Goal: Task Accomplishment & Management: Manage account settings

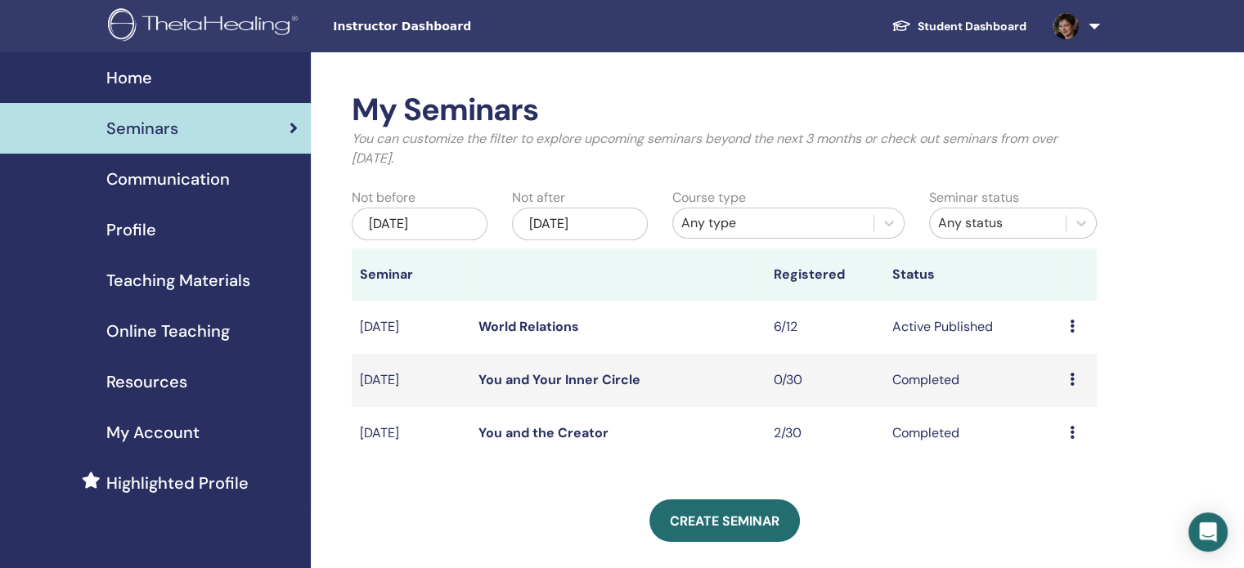
click at [504, 321] on link "World Relations" at bounding box center [528, 326] width 101 height 17
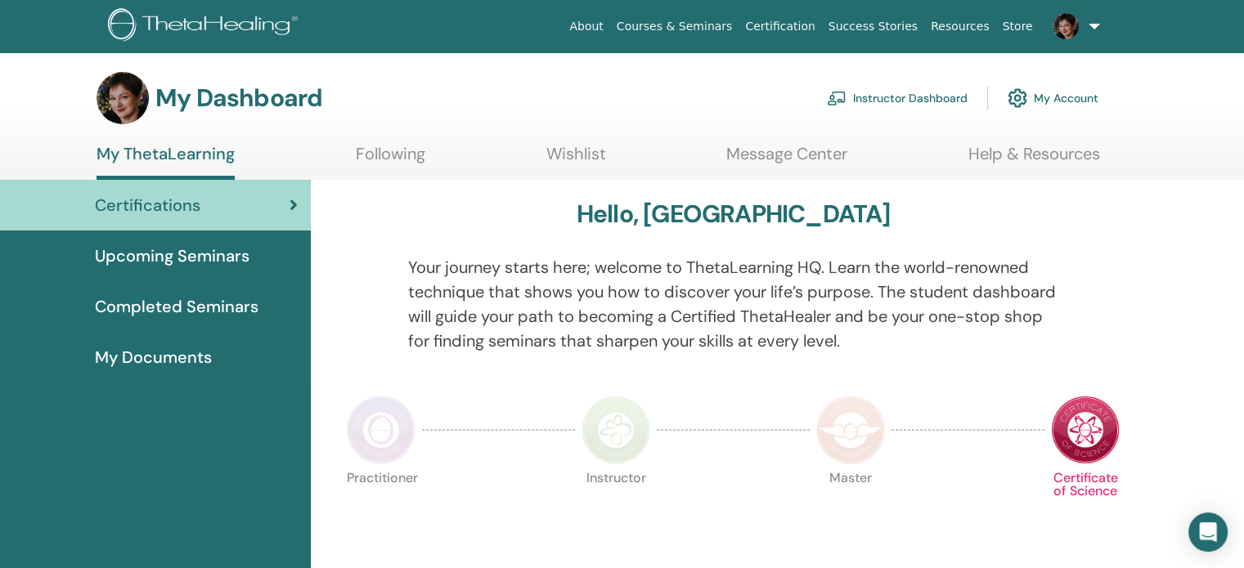
click at [880, 99] on link "Instructor Dashboard" at bounding box center [897, 98] width 141 height 36
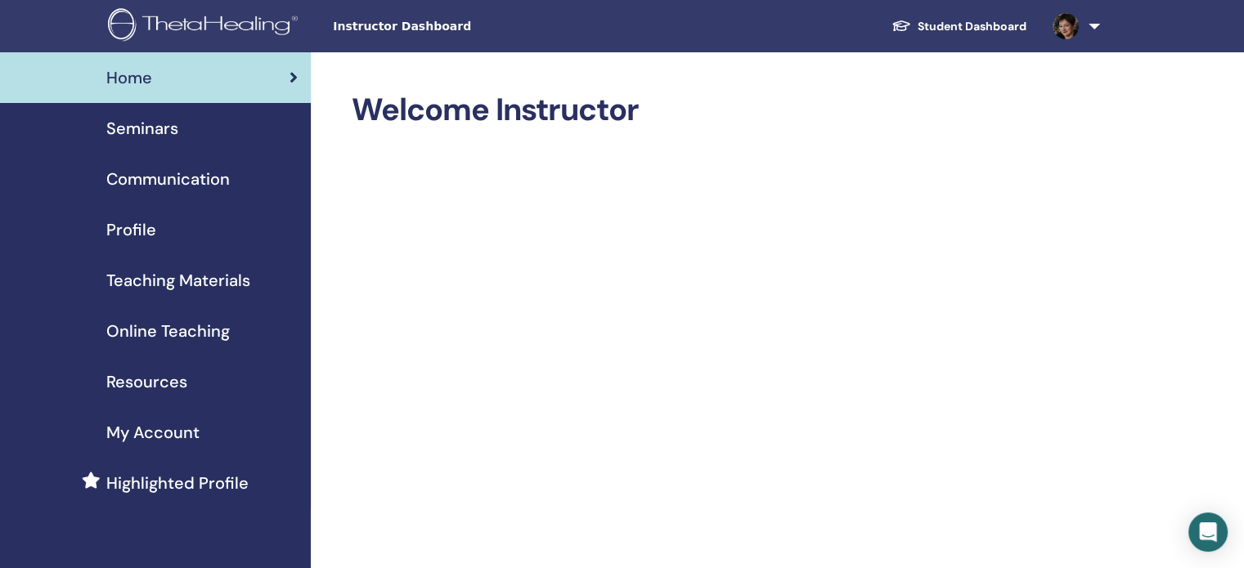
click at [180, 329] on span "Online Teaching" at bounding box center [167, 331] width 123 height 25
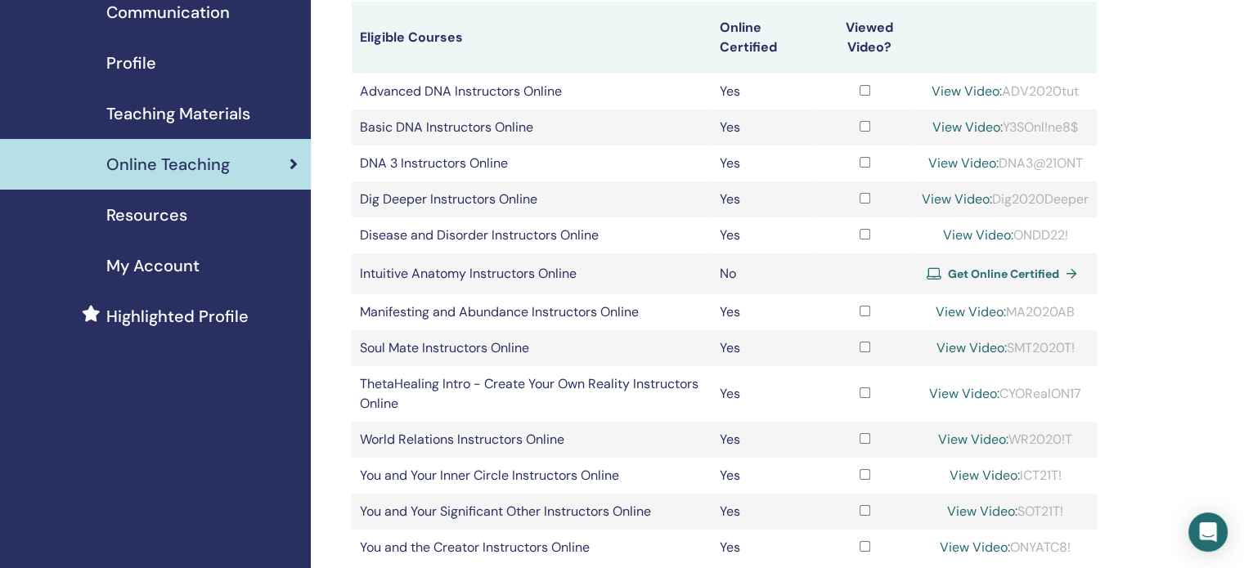
scroll to position [164, 0]
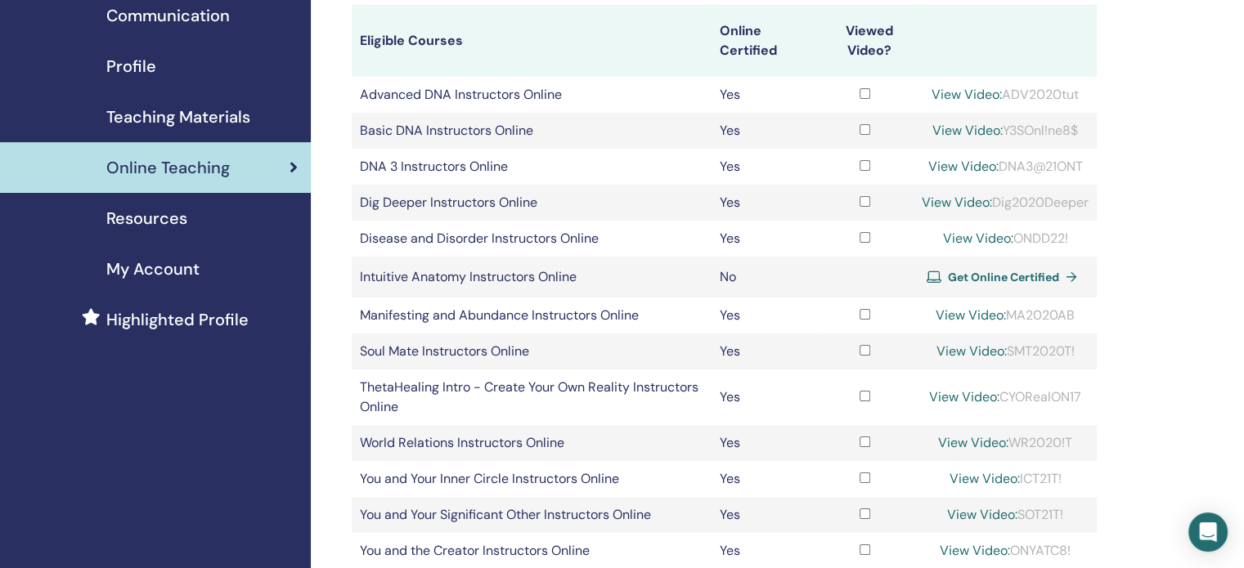
click at [239, 121] on span "Teaching Materials" at bounding box center [178, 117] width 144 height 25
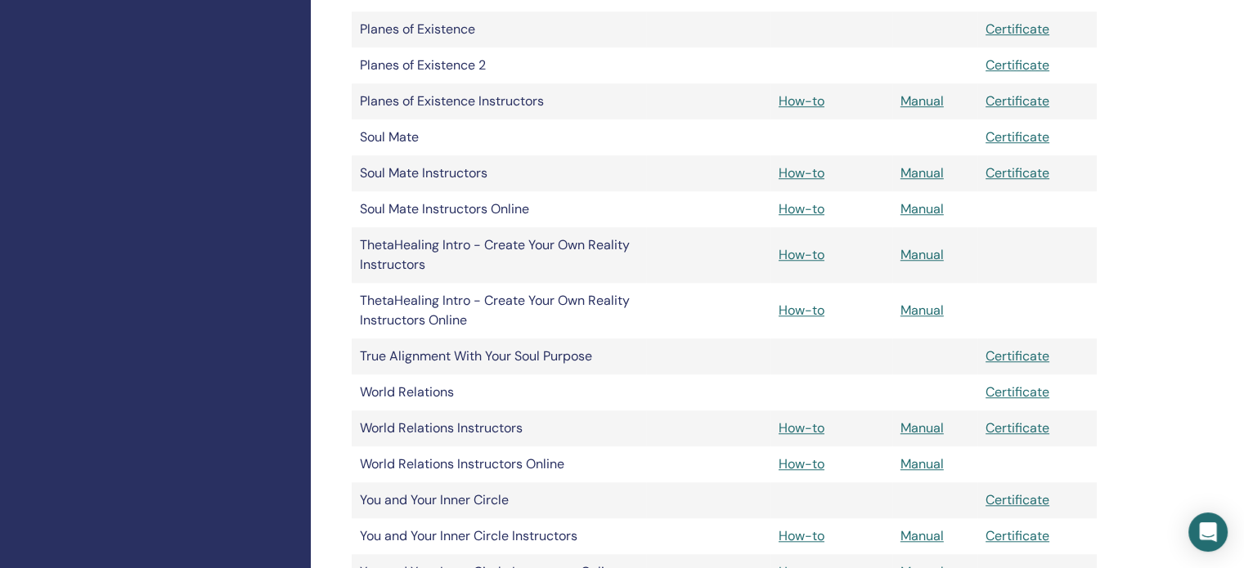
scroll to position [1472, 0]
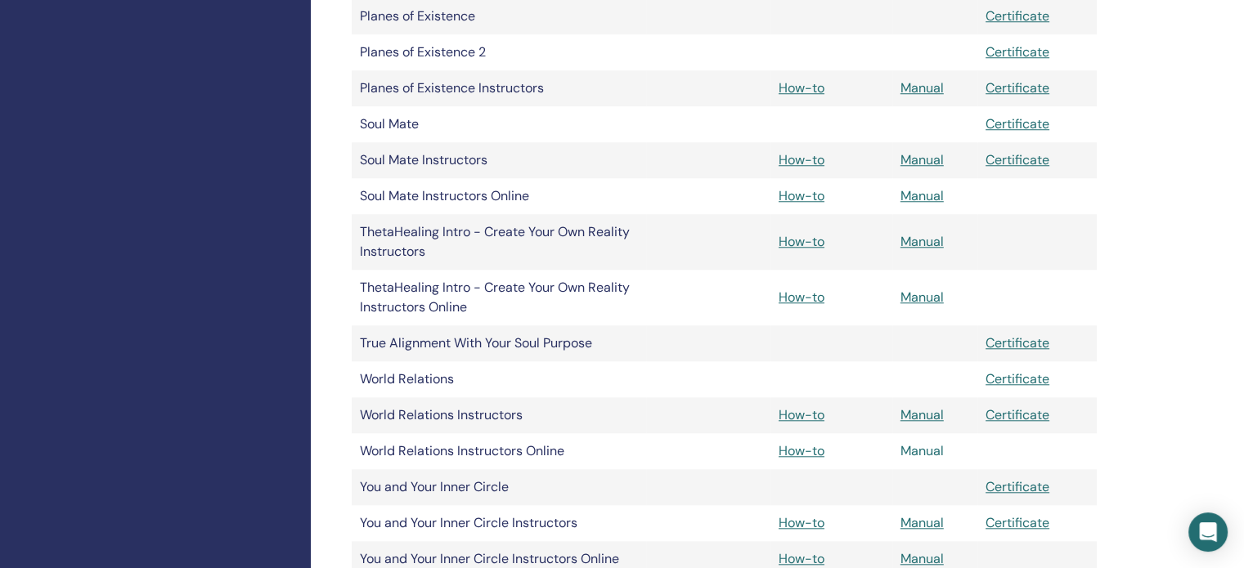
click at [926, 449] on link "Manual" at bounding box center [921, 450] width 43 height 17
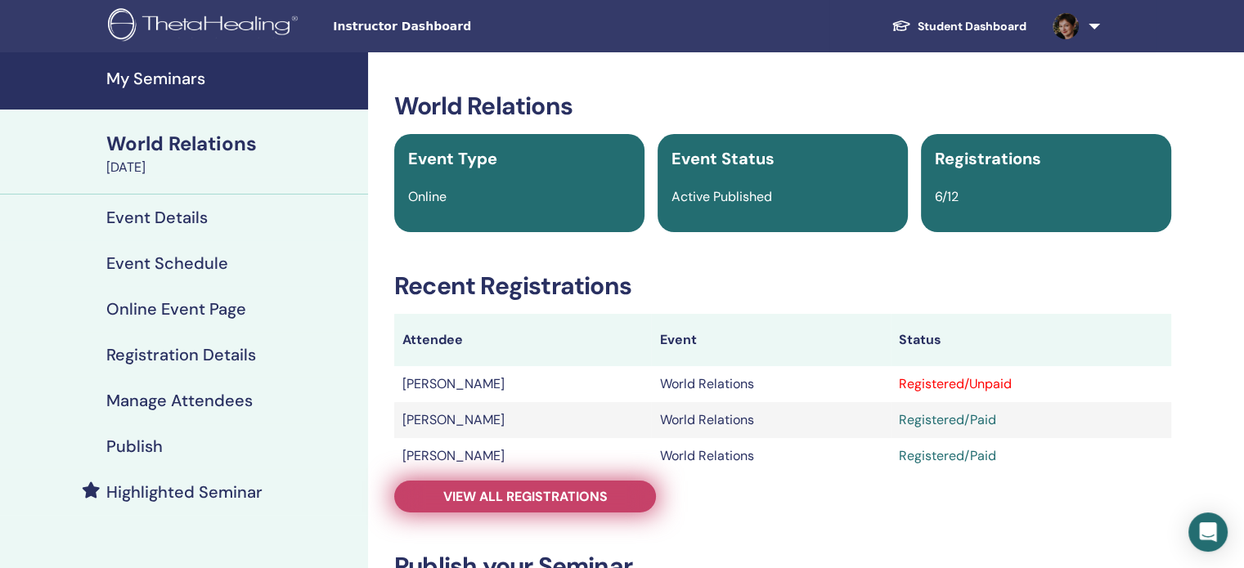
click at [523, 509] on link "View all registrations" at bounding box center [525, 497] width 262 height 32
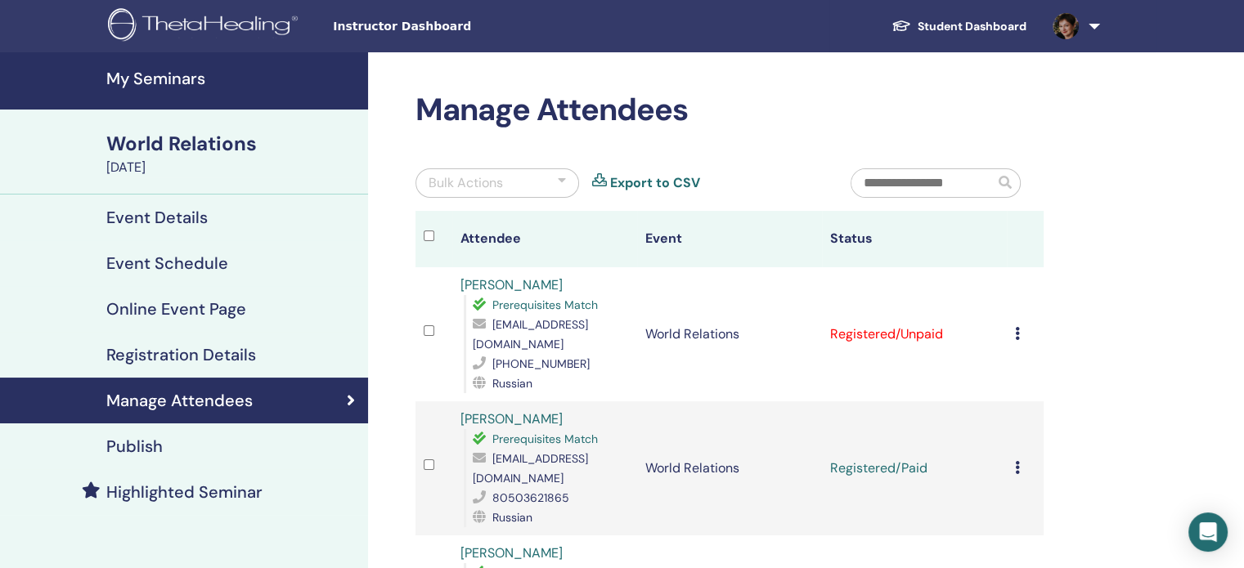
click at [1013, 327] on td "Cancel Registration Do not auto-certify Mark as Paid Mark as Unpaid Mark as Abs…" at bounding box center [1024, 334] width 37 height 134
click at [1015, 329] on icon at bounding box center [1017, 333] width 5 height 13
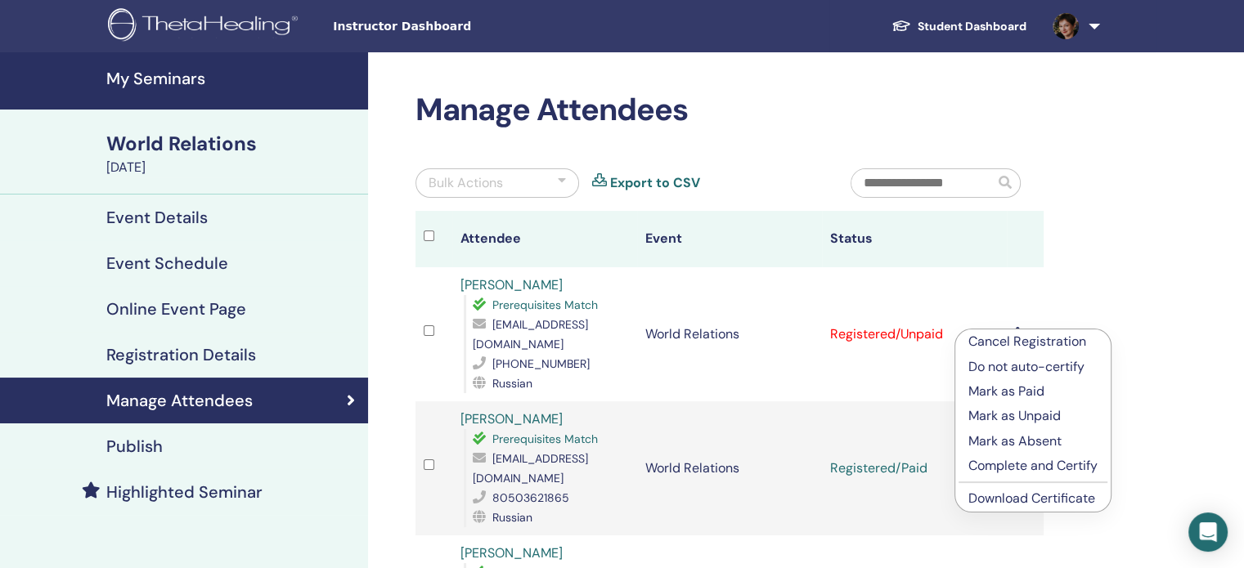
click at [995, 502] on link "Download Certificate" at bounding box center [1031, 498] width 127 height 17
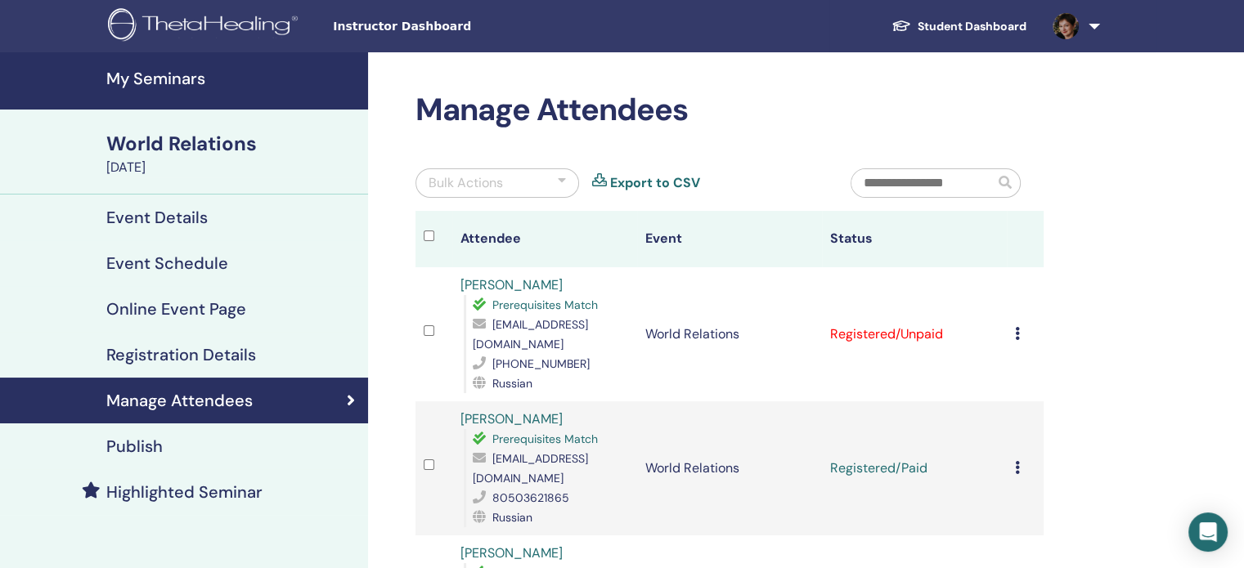
click at [509, 325] on span "[EMAIL_ADDRESS][DOMAIN_NAME]" at bounding box center [530, 334] width 115 height 34
click at [513, 323] on span "[EMAIL_ADDRESS][DOMAIN_NAME]" at bounding box center [530, 334] width 115 height 34
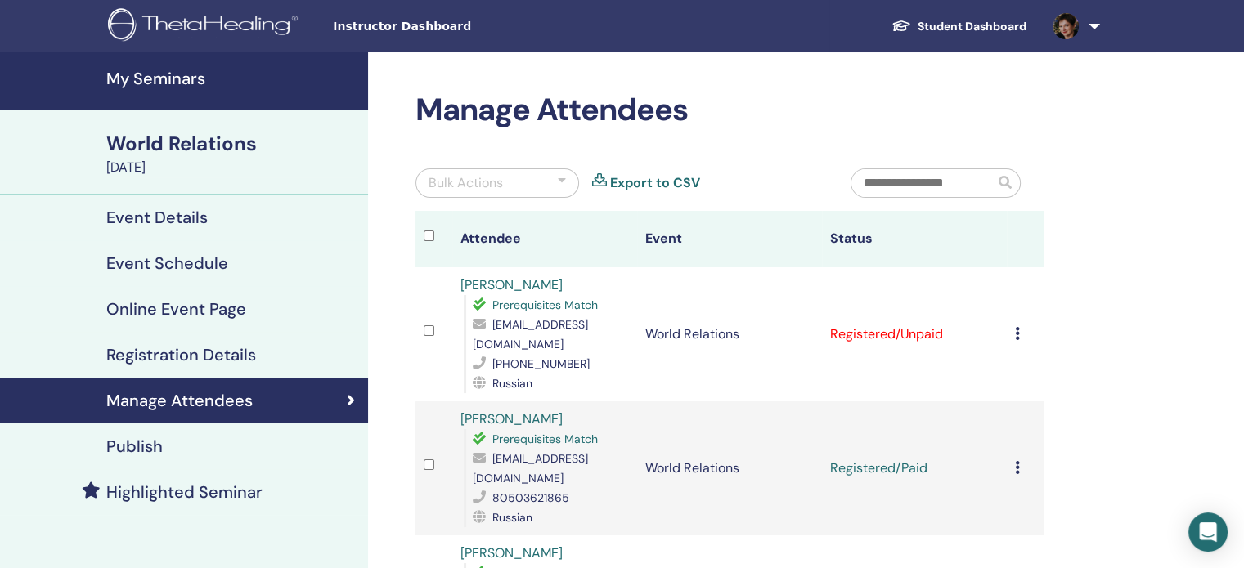
click at [583, 459] on span "daryavelychko@gmail.com" at bounding box center [530, 468] width 115 height 34
copy span "daryavelychko@gmail.com"
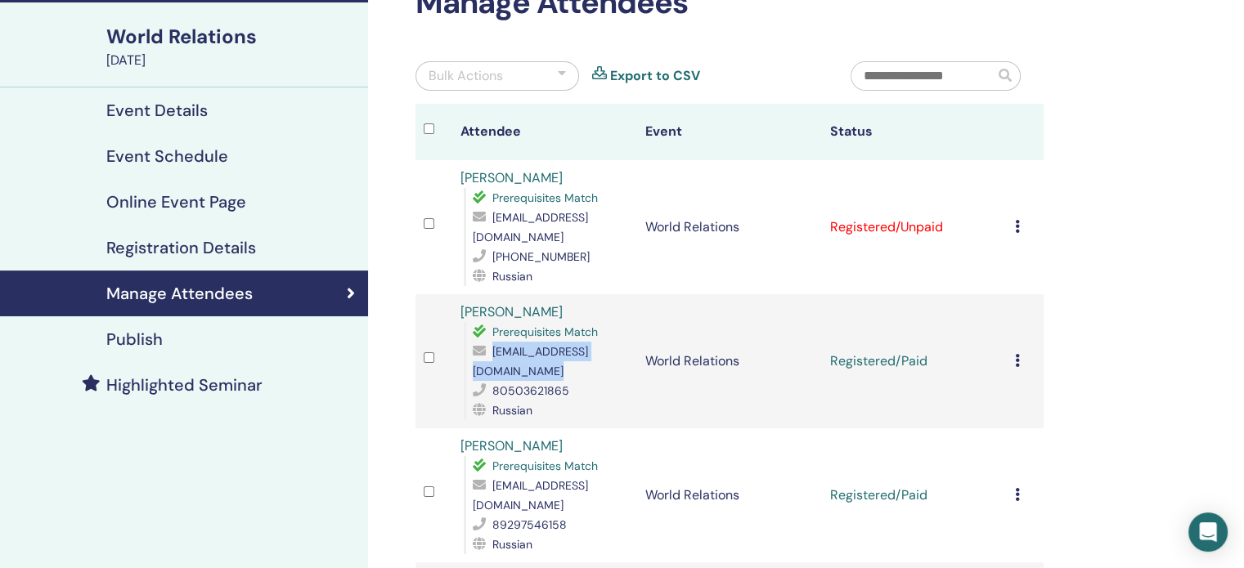
scroll to position [164, 0]
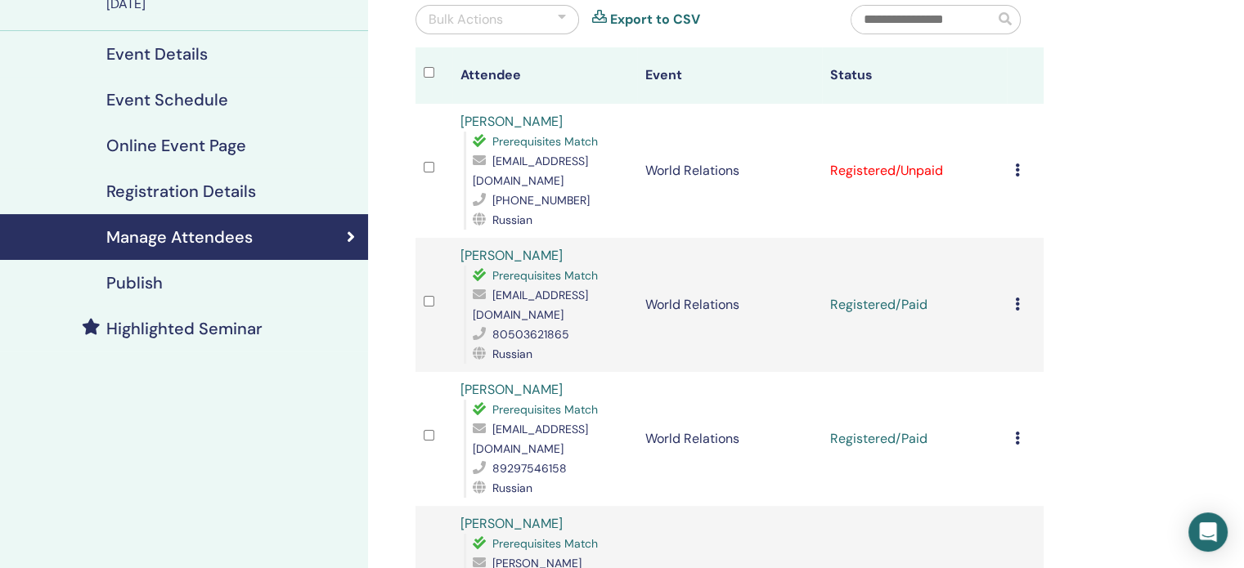
click at [560, 422] on span "aliya9317@mail.ru" at bounding box center [530, 439] width 115 height 34
click at [561, 422] on span "aliya9317@mail.ru" at bounding box center [530, 439] width 115 height 34
click at [562, 422] on span "aliya9317@mail.ru" at bounding box center [530, 439] width 115 height 34
copy span "aliya9317@mail.ru"
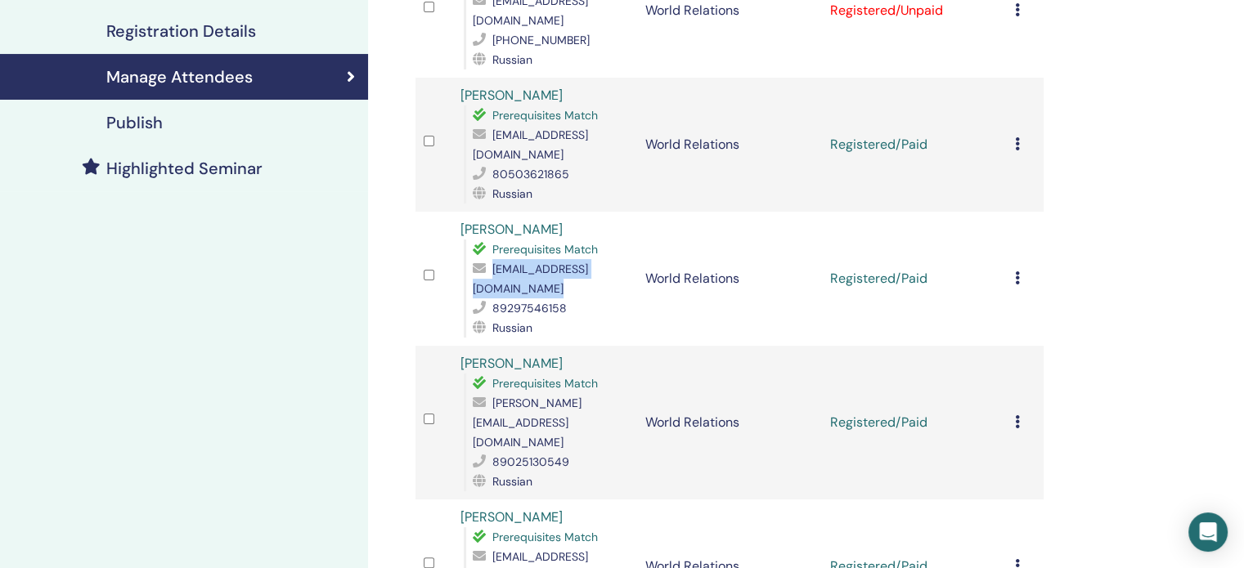
scroll to position [327, 0]
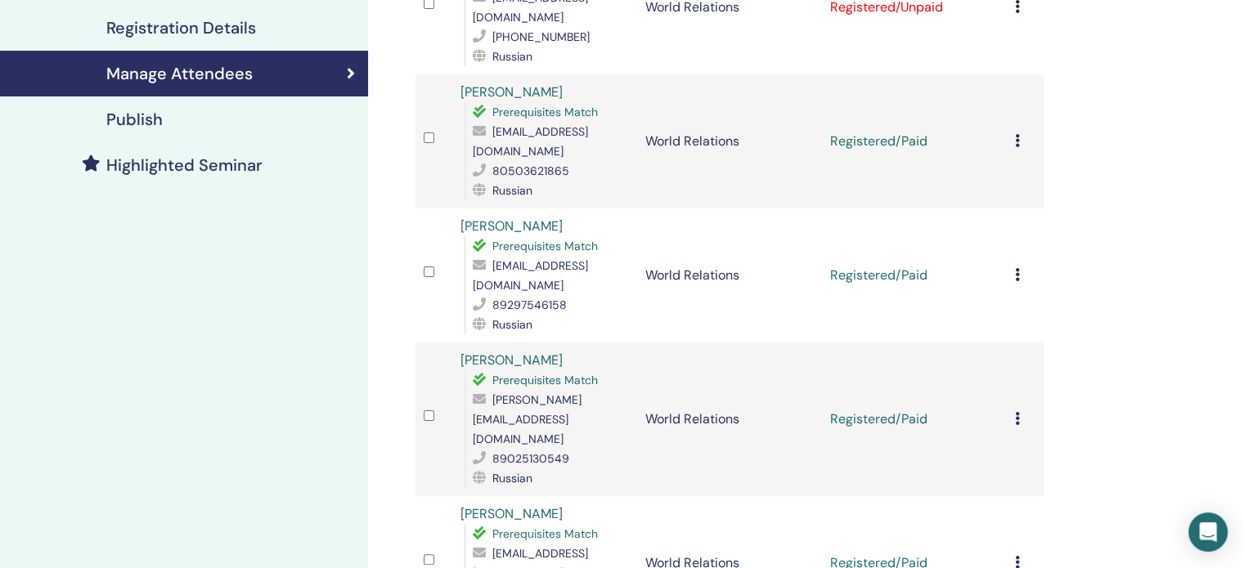
click at [581, 392] on span "kazimirova.a@mail.ru" at bounding box center [527, 419] width 109 height 54
copy span "kazimirova.a@mail.ru"
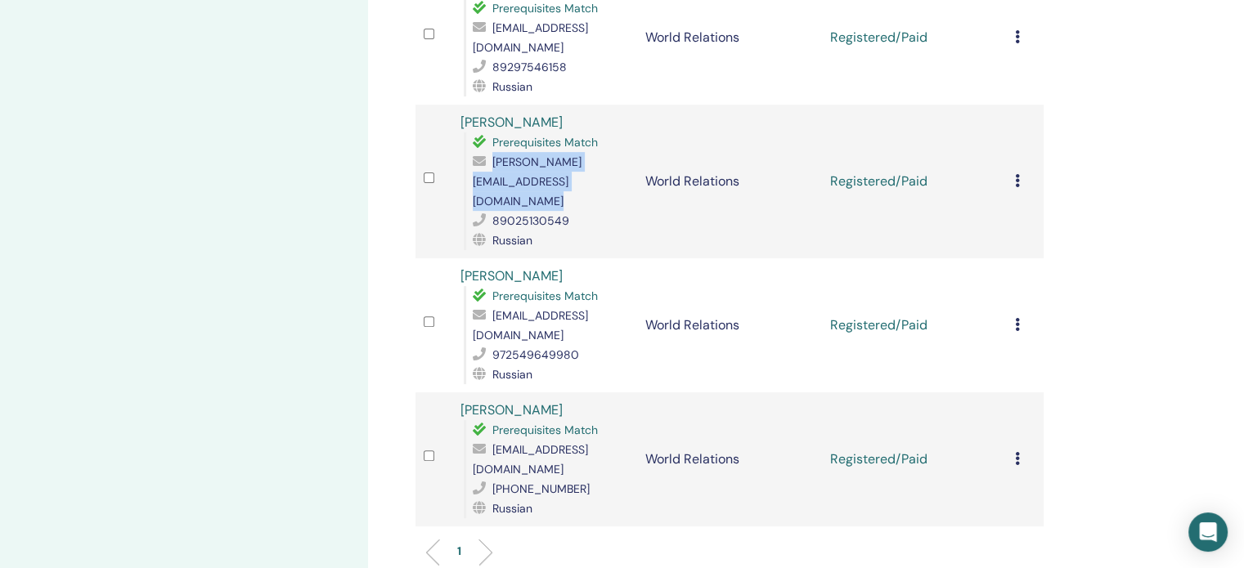
scroll to position [572, 0]
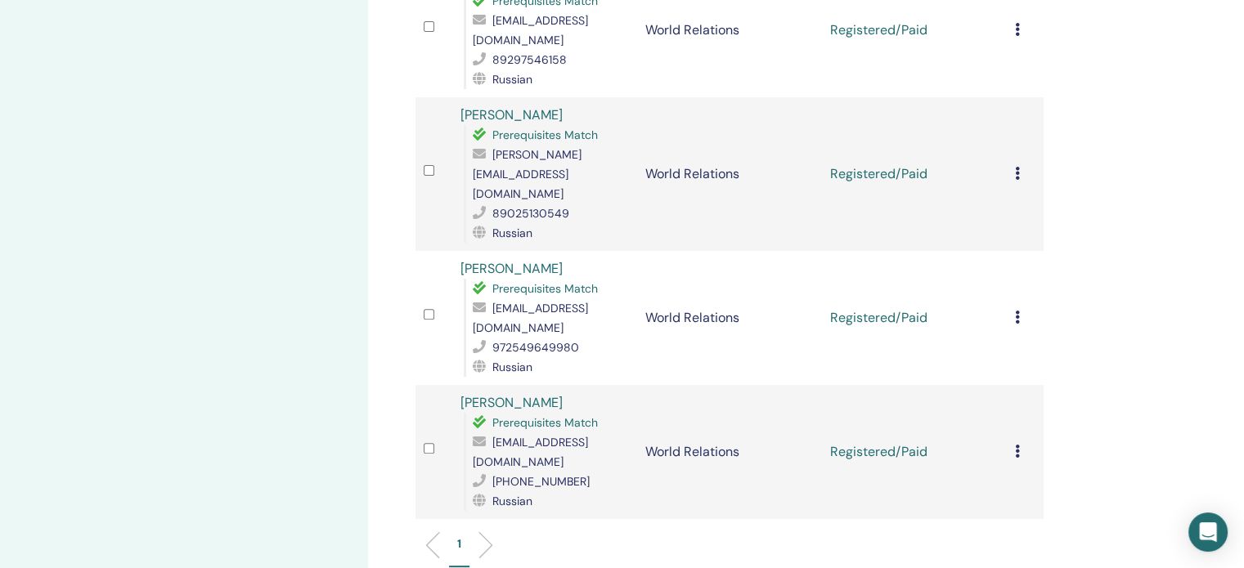
click at [507, 301] on span "nastyavtomske@mail.ru" at bounding box center [530, 318] width 115 height 34
copy span "nastyavtomske@mail.ru"
click at [547, 435] on span "tanyuffalife@mail.ru" at bounding box center [530, 452] width 115 height 34
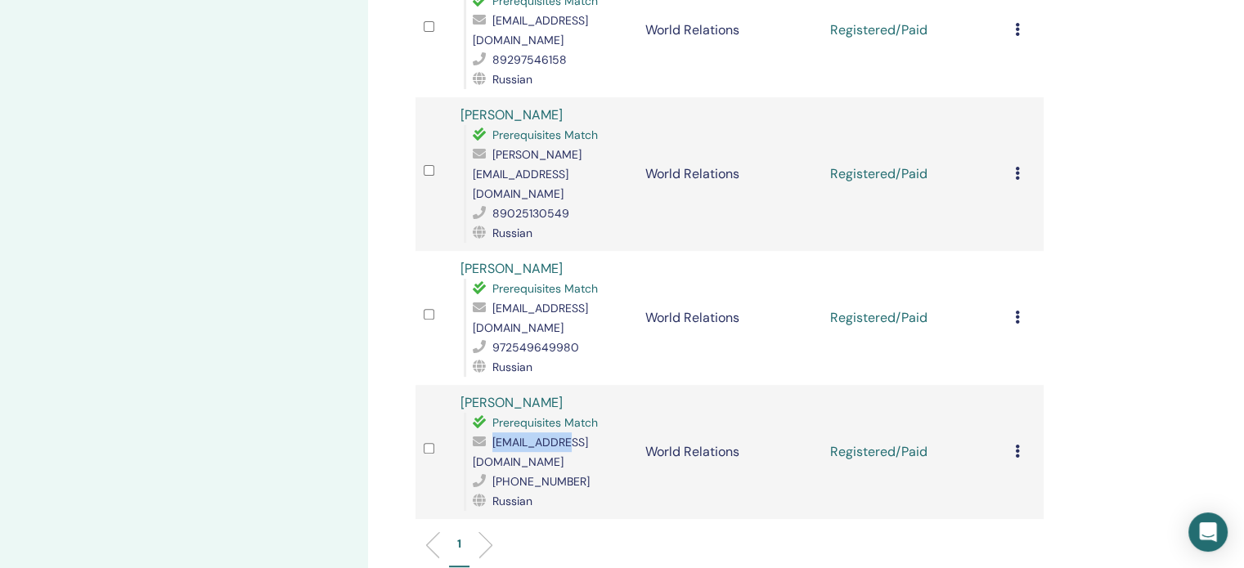
click at [547, 435] on span "tanyuffalife@mail.ru" at bounding box center [530, 452] width 115 height 34
copy span "tanyuffalife@mail.ru"
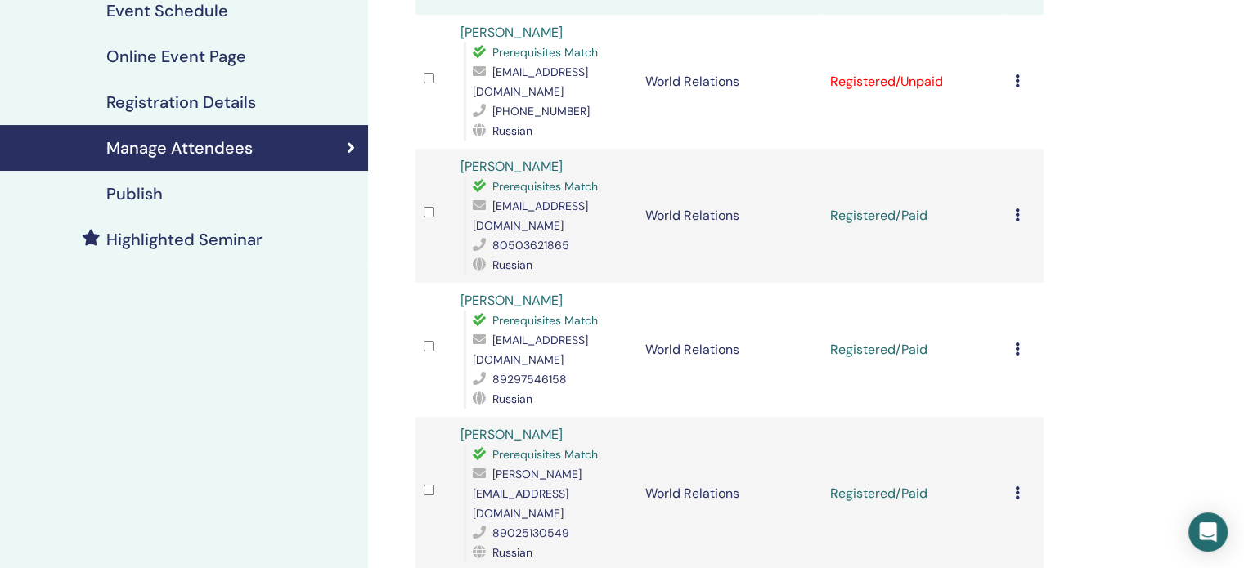
scroll to position [245, 0]
